Goal: Find contact information: Obtain details needed to contact an individual or organization

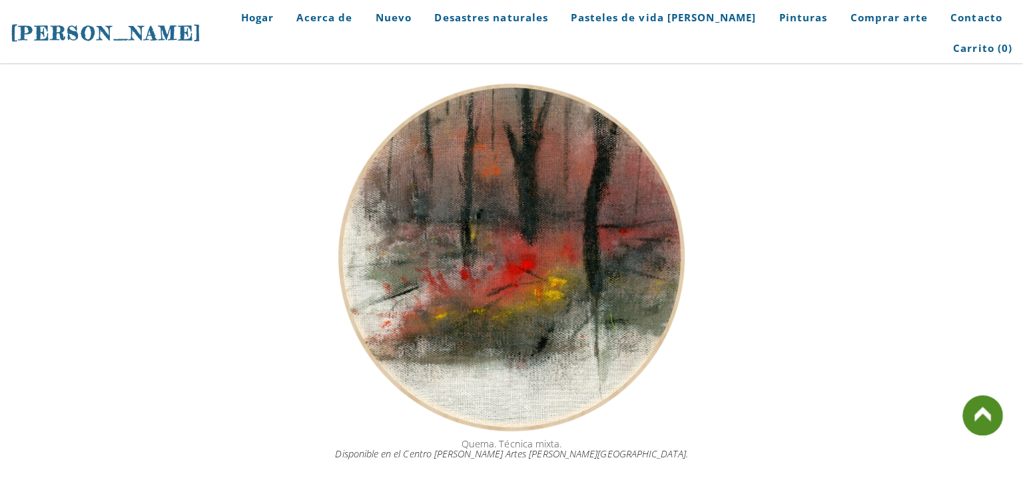
scroll to position [1472, 0]
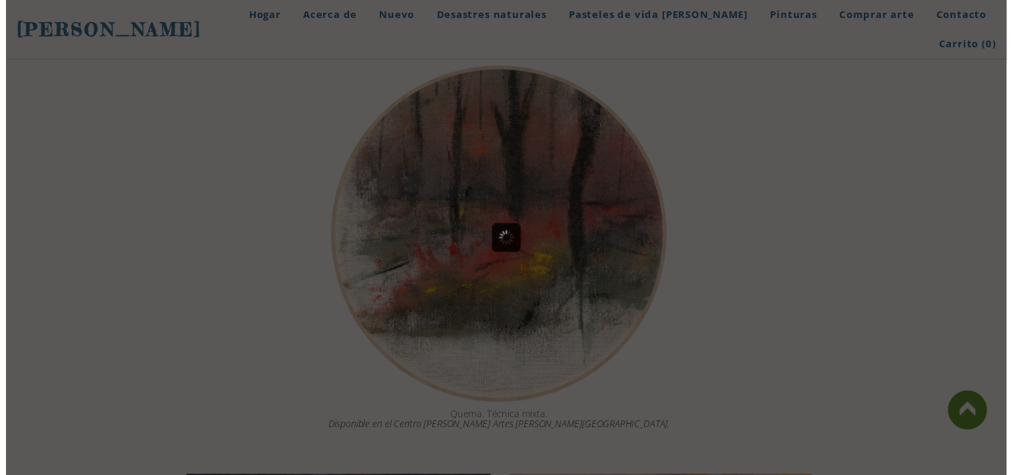
scroll to position [1499, 0]
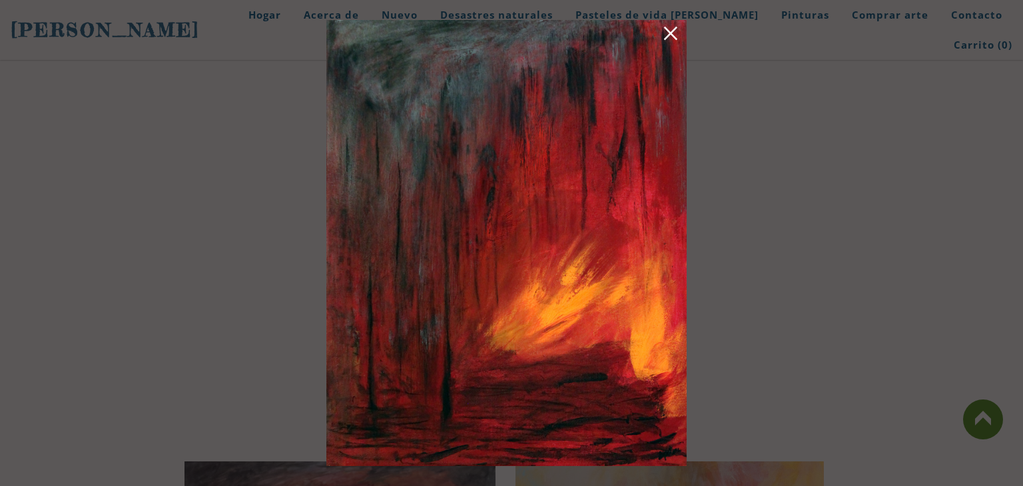
click at [680, 25] on link at bounding box center [670, 35] width 19 height 21
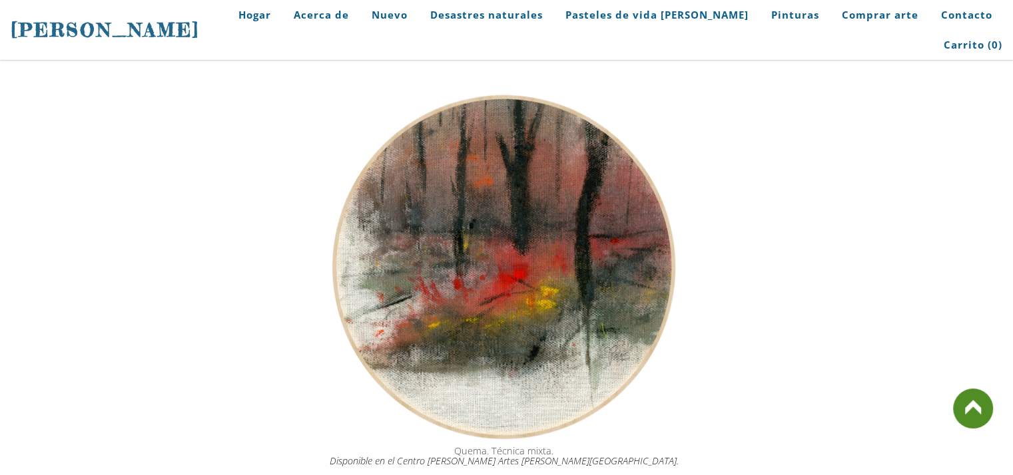
scroll to position [1764, 0]
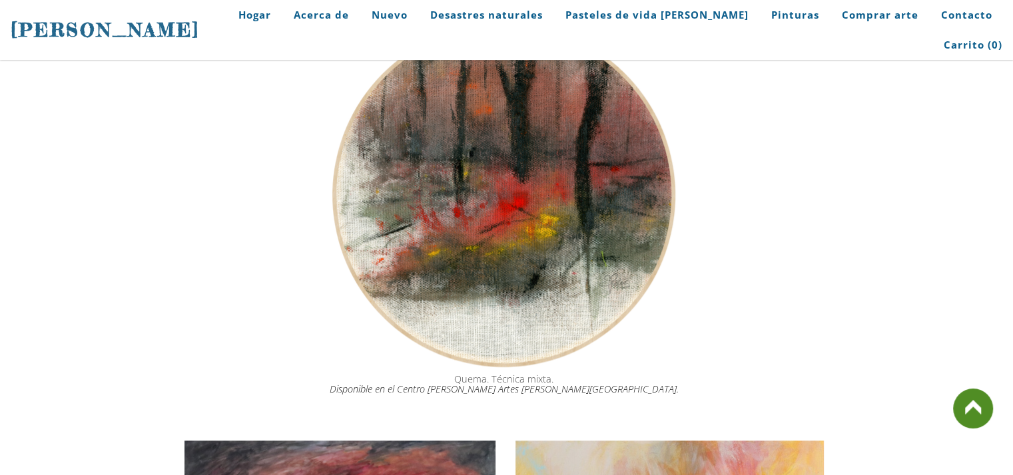
drag, startPoint x: 298, startPoint y: 308, endPoint x: 138, endPoint y: 324, distance: 161.2
drag, startPoint x: 37, startPoint y: 306, endPoint x: 241, endPoint y: 318, distance: 204.7
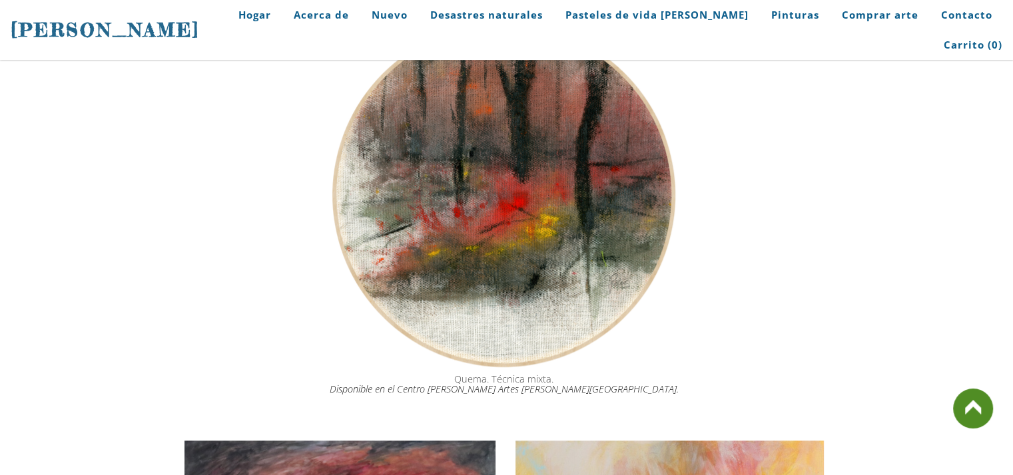
drag, startPoint x: 49, startPoint y: 307, endPoint x: 316, endPoint y: 318, distance: 266.5
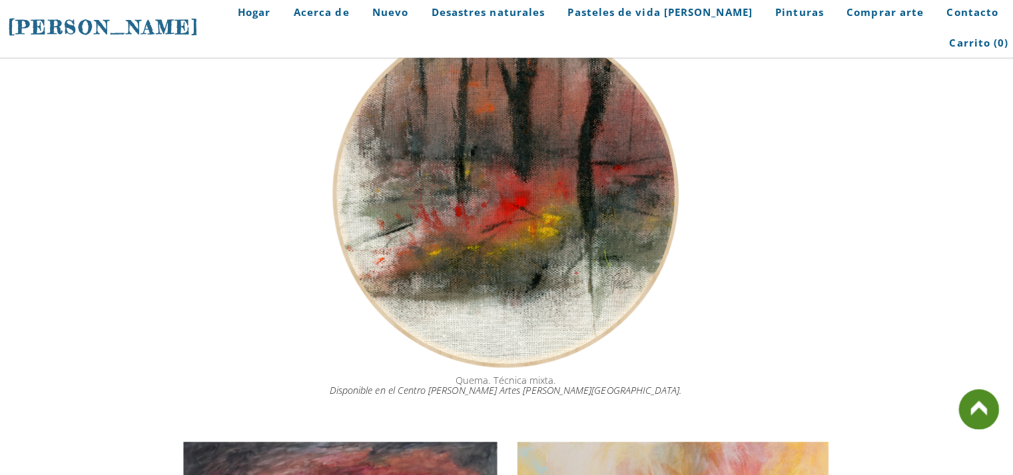
scroll to position [1764, 0]
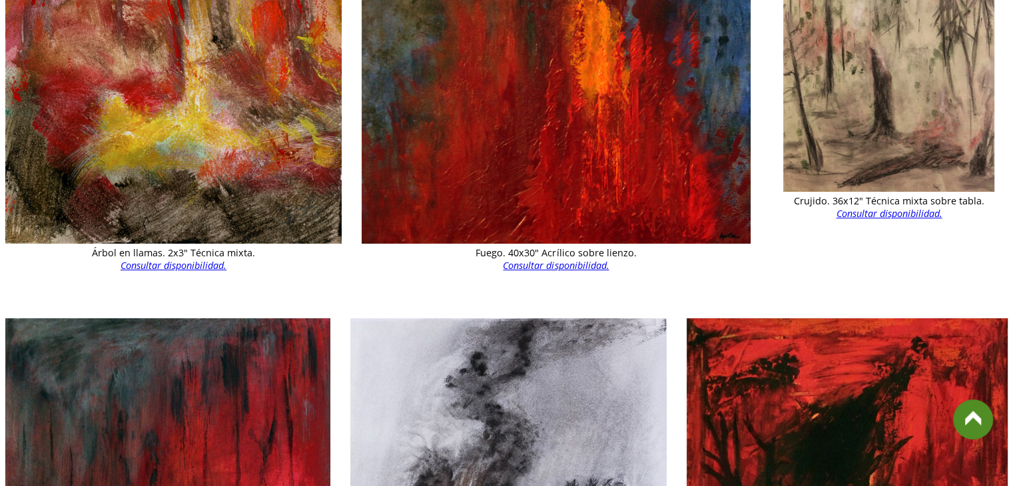
scroll to position [1097, 0]
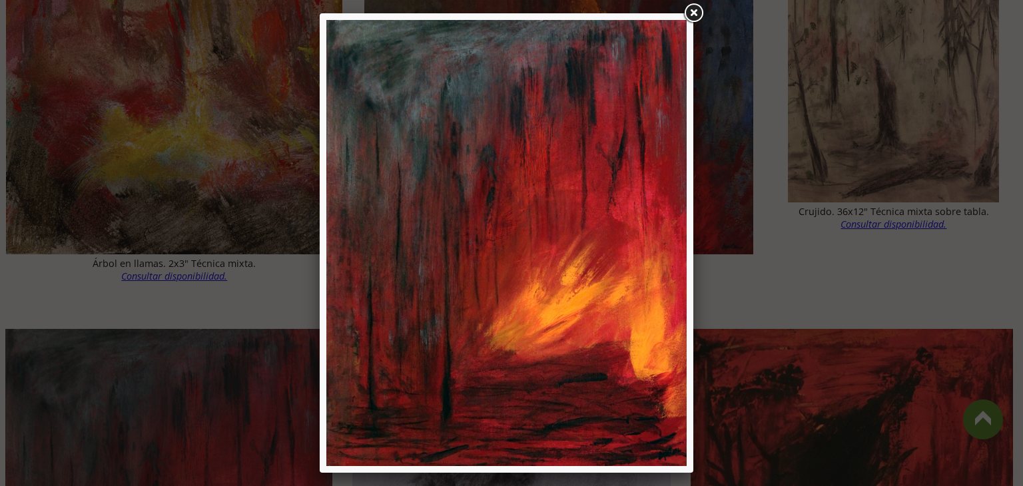
click at [259, 230] on div at bounding box center [511, 243] width 1023 height 486
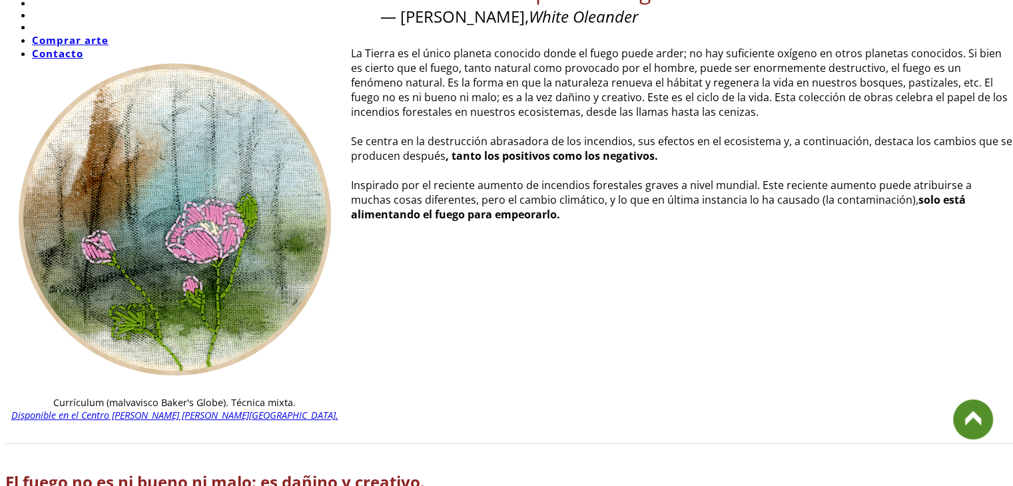
scroll to position [0, 0]
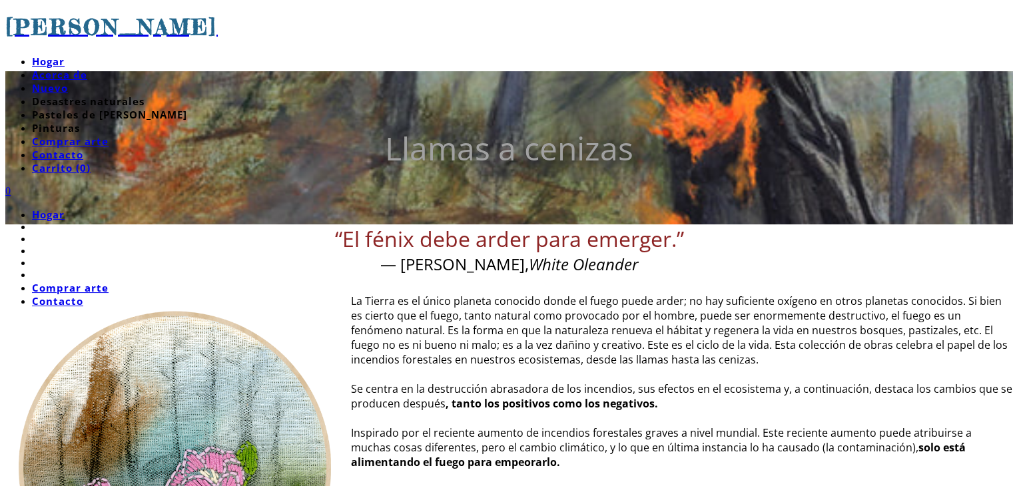
drag, startPoint x: 94, startPoint y: 41, endPoint x: 26, endPoint y: -2, distance: 80.2
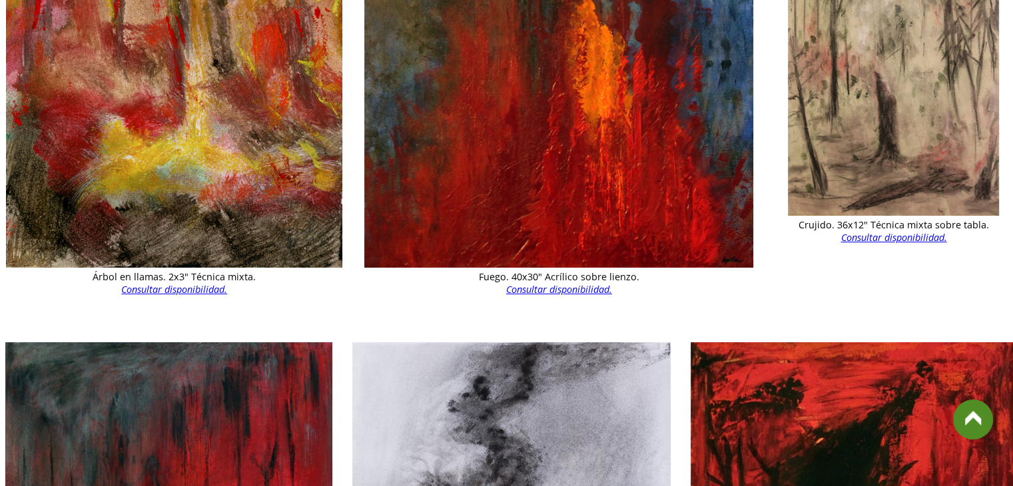
scroll to position [1198, 0]
